Goal: Information Seeking & Learning: Learn about a topic

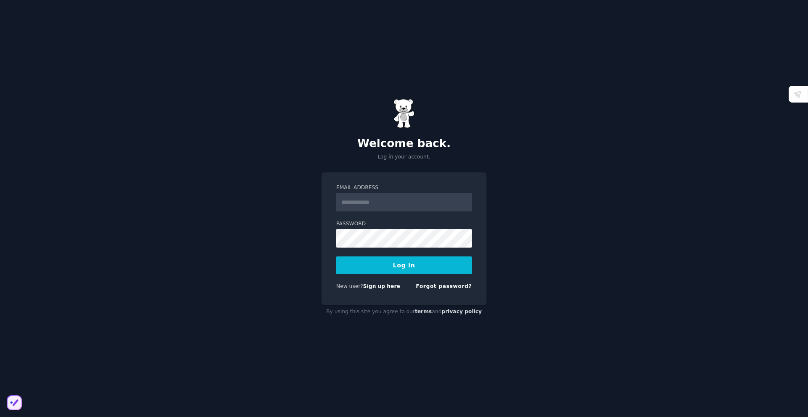
click at [354, 207] on input "Email Address" at bounding box center [404, 202] width 136 height 19
type input "**********"
click at [336, 257] on button "Log In" at bounding box center [404, 266] width 136 height 18
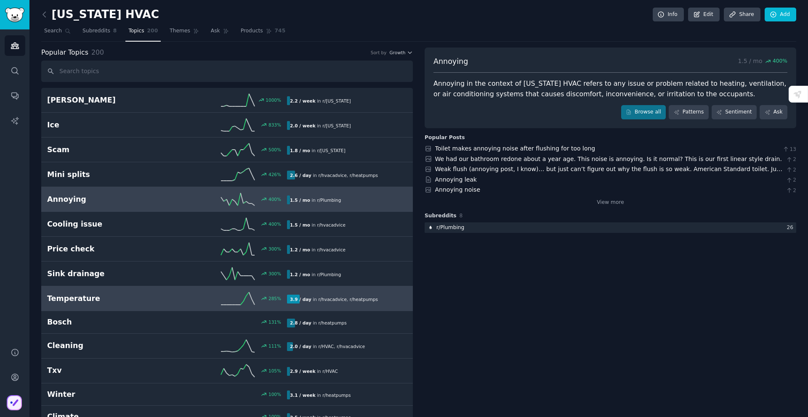
click at [167, 300] on div "285 %" at bounding box center [227, 298] width 120 height 13
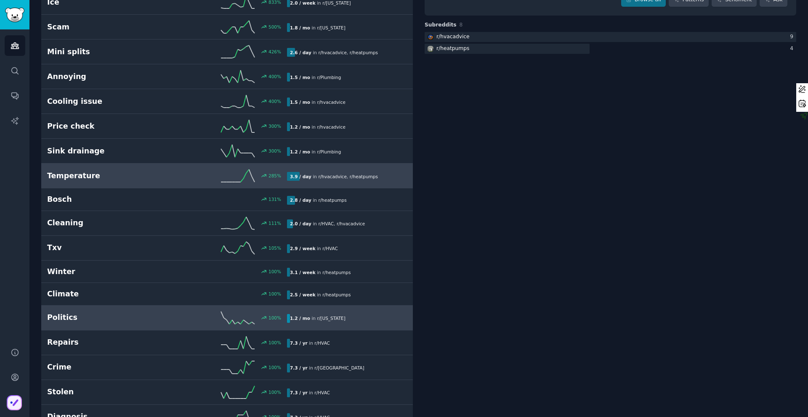
scroll to position [138, 0]
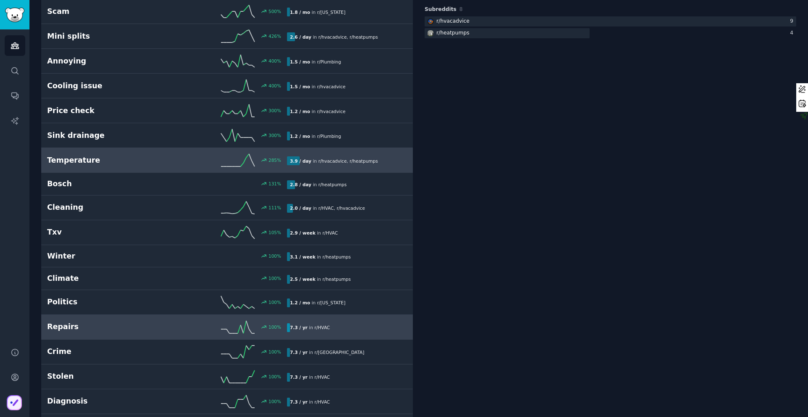
click at [180, 329] on div "100 %" at bounding box center [227, 327] width 120 height 13
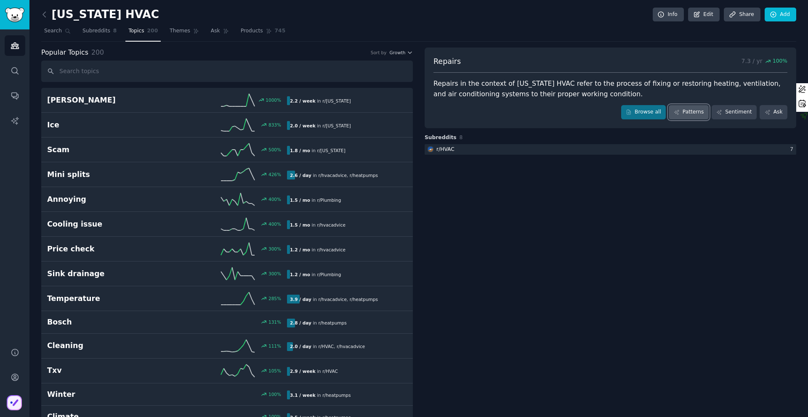
click at [683, 110] on link "Patterns" at bounding box center [689, 112] width 40 height 14
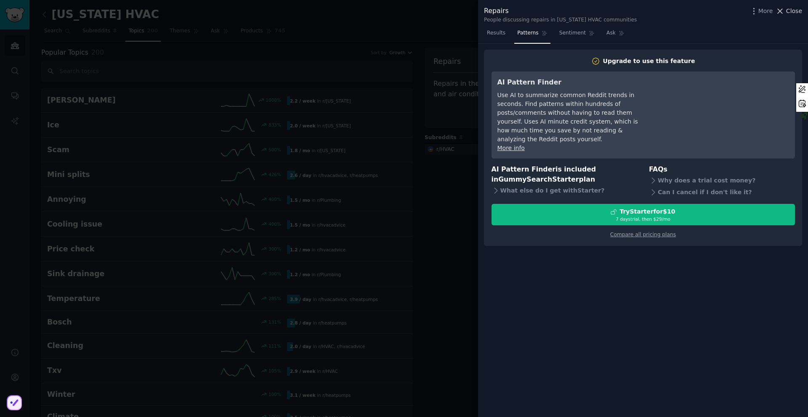
click at [784, 13] on icon at bounding box center [780, 11] width 9 height 9
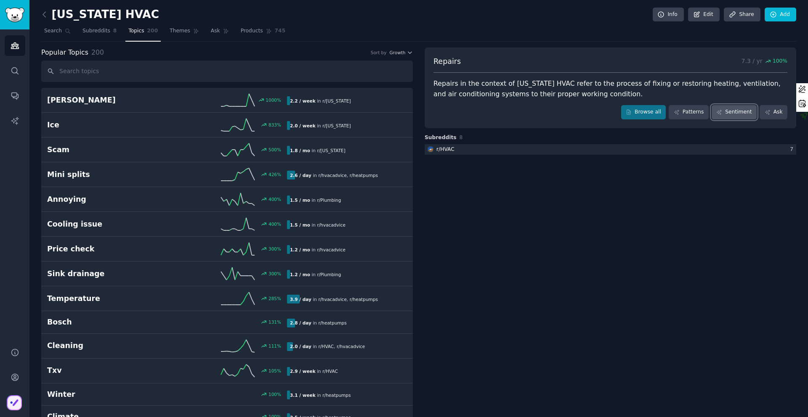
click at [731, 112] on link "Sentiment" at bounding box center [734, 112] width 45 height 14
